Goal: Entertainment & Leisure: Consume media (video, audio)

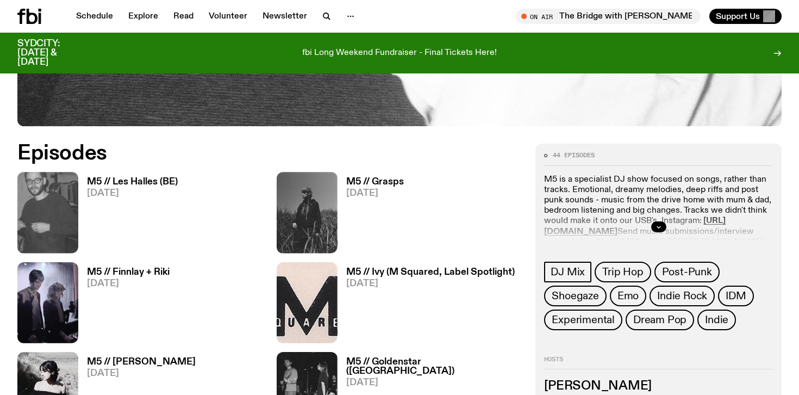
scroll to position [471, 0]
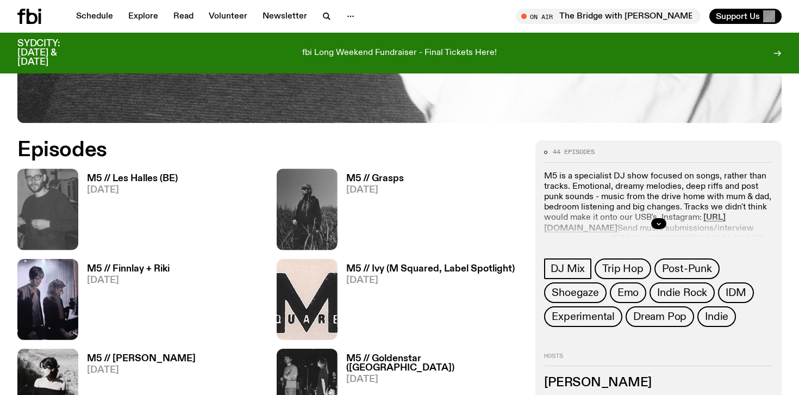
click at [120, 180] on h3 "M5 // Les Halles (BE)" at bounding box center [132, 178] width 91 height 9
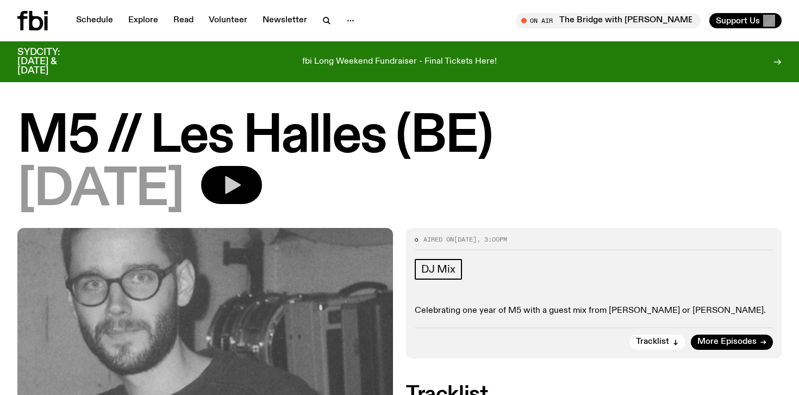
click at [243, 190] on icon "button" at bounding box center [232, 185] width 22 height 22
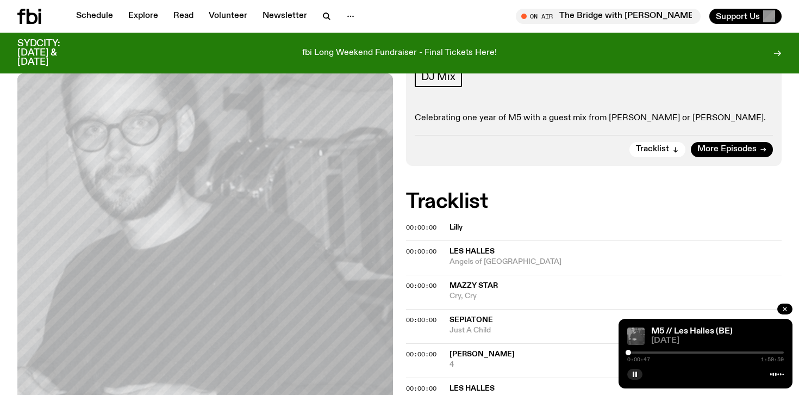
scroll to position [183, 0]
click at [786, 374] on div "M5 // Les Halles (BE) [DATE] 0:00:51 1:59:59" at bounding box center [706, 354] width 174 height 70
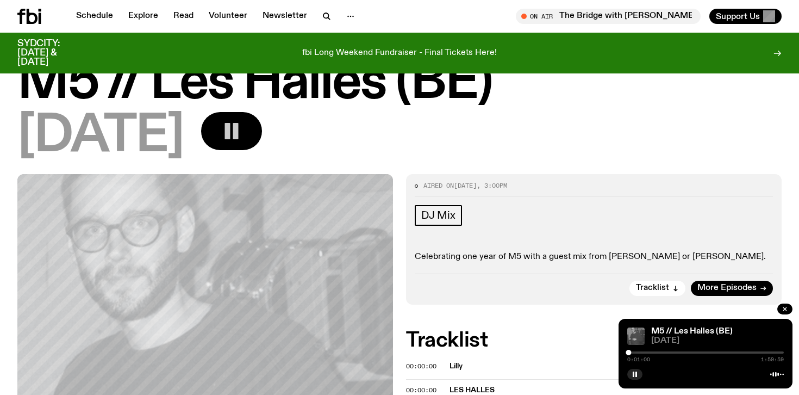
scroll to position [61, 0]
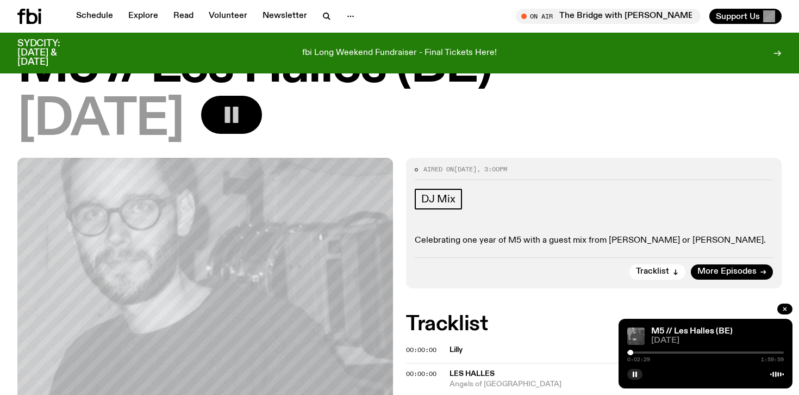
click at [631, 352] on div at bounding box center [630, 352] width 5 height 5
click at [634, 352] on div at bounding box center [706, 352] width 157 height 2
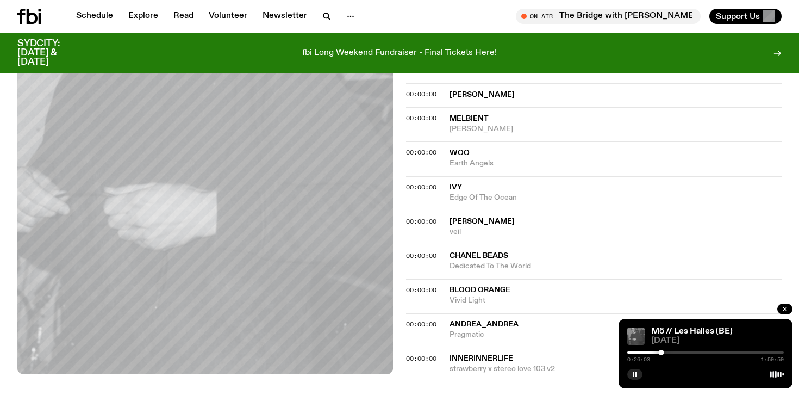
scroll to position [506, 0]
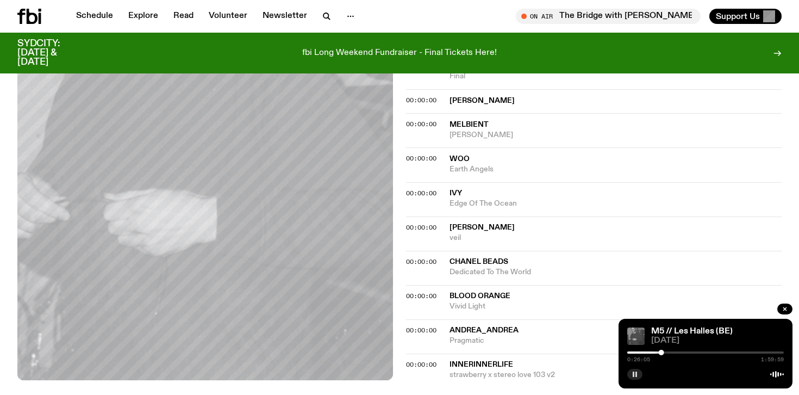
click at [632, 369] on button "button" at bounding box center [635, 374] width 15 height 11
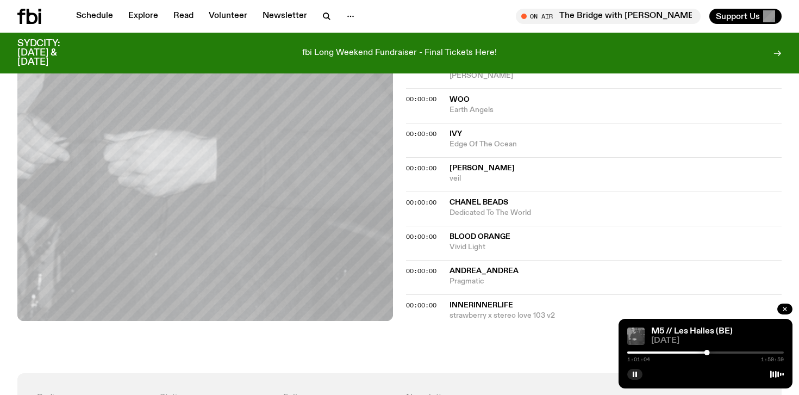
scroll to position [526, 0]
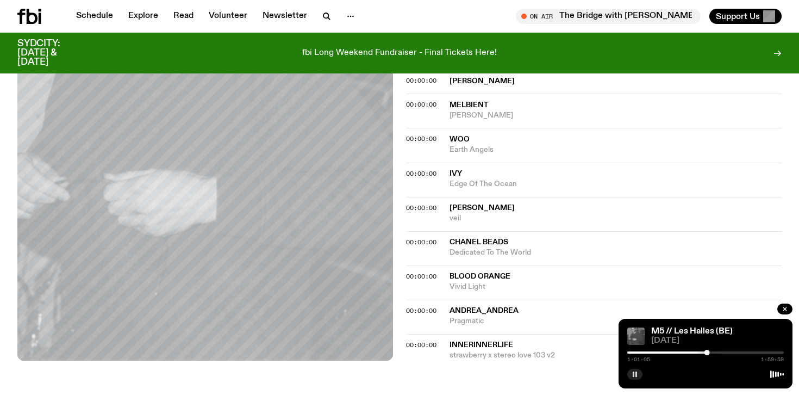
click at [633, 377] on button "button" at bounding box center [635, 374] width 15 height 11
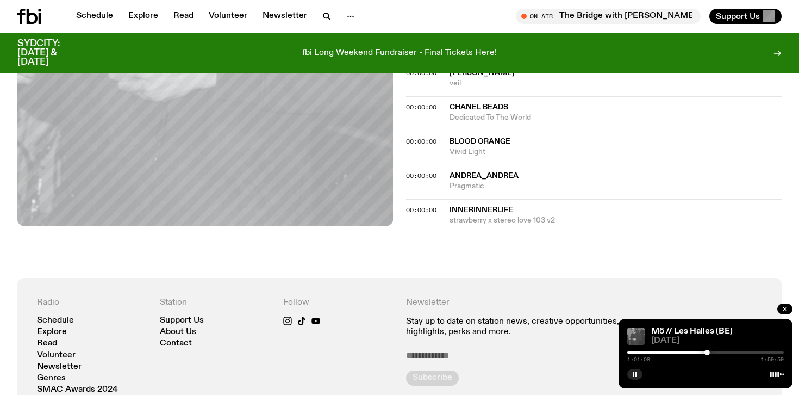
scroll to position [673, 0]
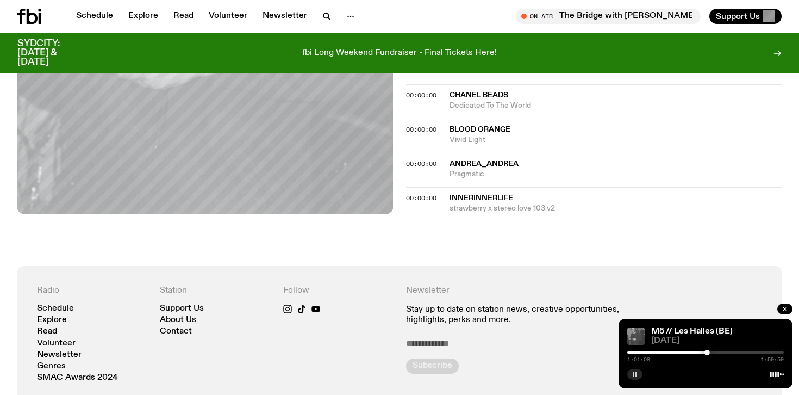
click at [634, 376] on rect "button" at bounding box center [634, 373] width 2 height 5
